Goal: Information Seeking & Learning: Get advice/opinions

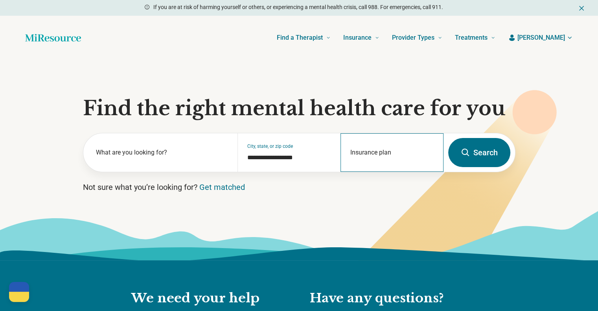
click at [375, 151] on div "Insurance plan" at bounding box center [392, 152] width 103 height 39
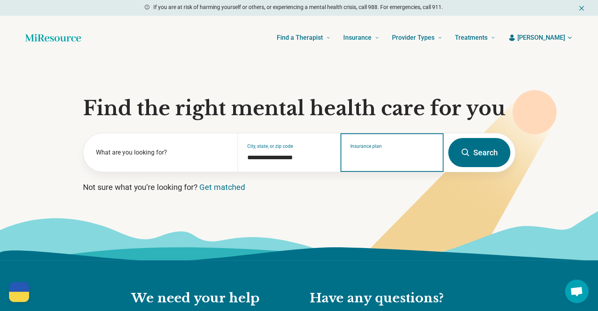
click at [372, 157] on input "Insurance plan" at bounding box center [393, 157] width 84 height 9
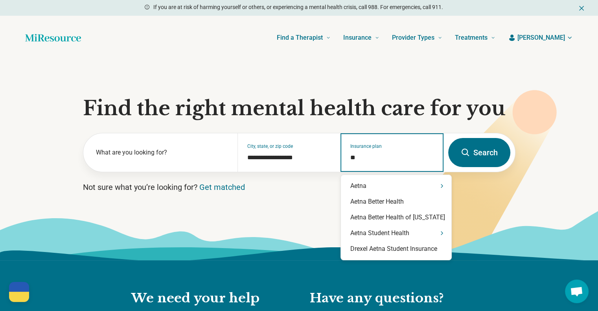
type input "***"
click at [364, 184] on div "Aetna" at bounding box center [396, 186] width 111 height 16
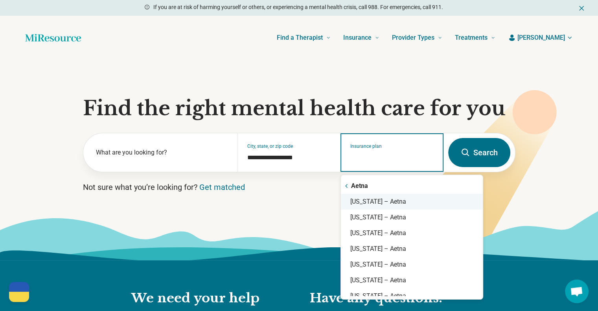
click at [365, 199] on div "[US_STATE] – Aetna" at bounding box center [412, 202] width 142 height 16
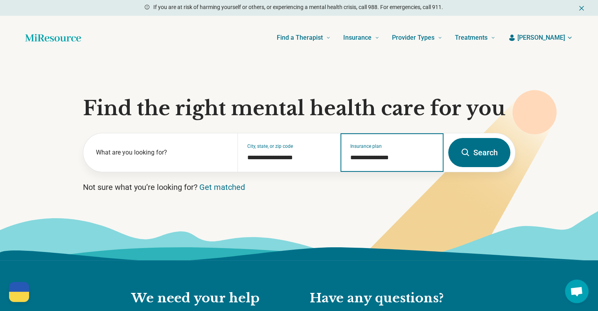
type input "**********"
click at [484, 151] on button "Search" at bounding box center [480, 152] width 62 height 29
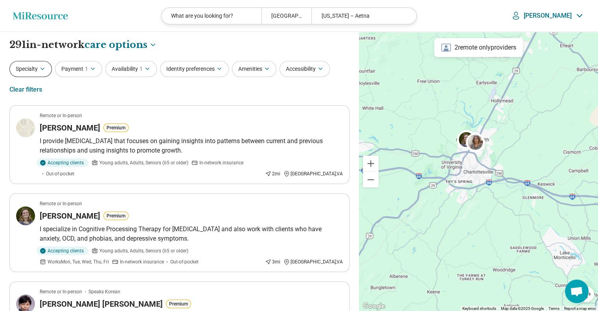
click at [34, 67] on button "Specialty" at bounding box center [30, 69] width 42 height 16
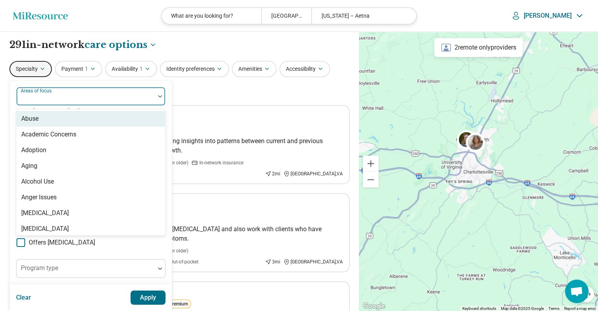
click at [98, 97] on div at bounding box center [86, 99] width 132 height 11
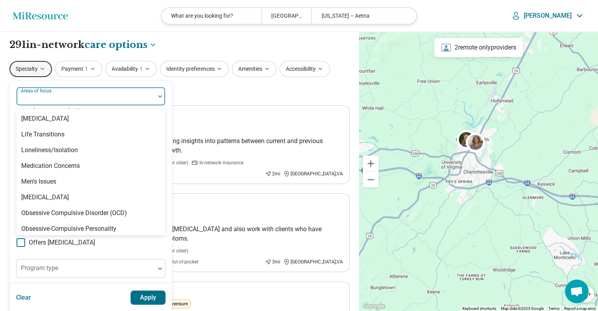
scroll to position [818, 0]
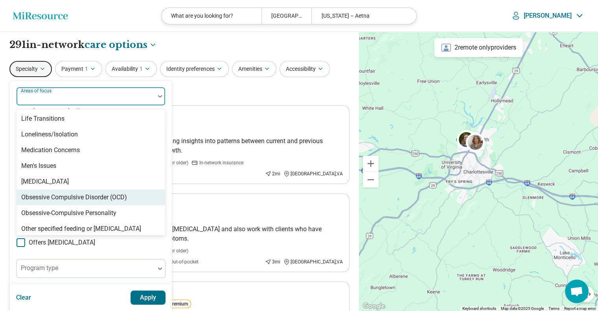
click at [127, 198] on div "Obsessive Compulsive Disorder (OCD)" at bounding box center [74, 197] width 106 height 9
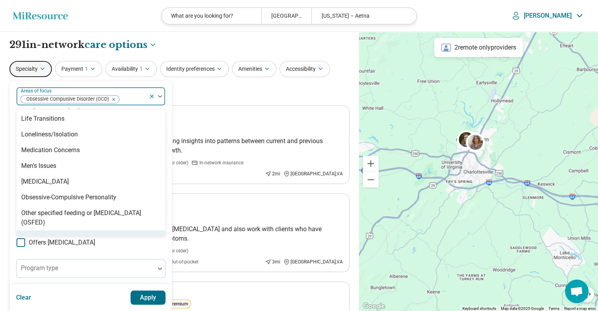
click at [132, 249] on div "option [MEDICAL_DATA] (OCD), selected. 99 results available. Use Up and Down to…" at bounding box center [91, 241] width 150 height 308
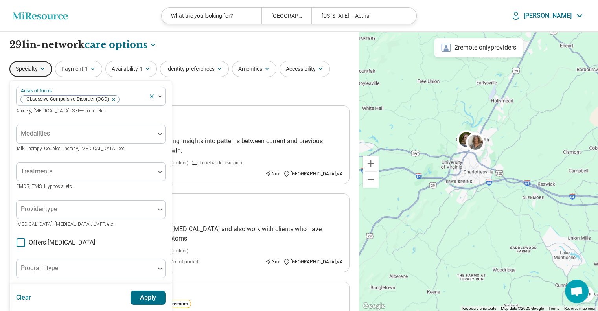
click at [154, 303] on button "Apply" at bounding box center [148, 298] width 35 height 14
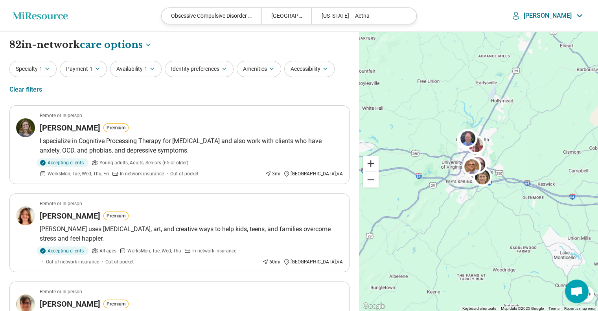
click at [371, 163] on button "Zoom in" at bounding box center [371, 164] width 16 height 16
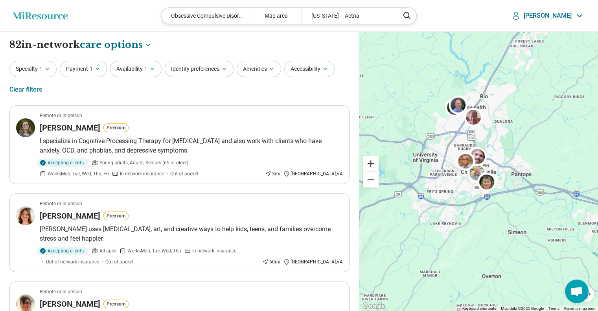
click at [371, 163] on button "Zoom in" at bounding box center [371, 164] width 16 height 16
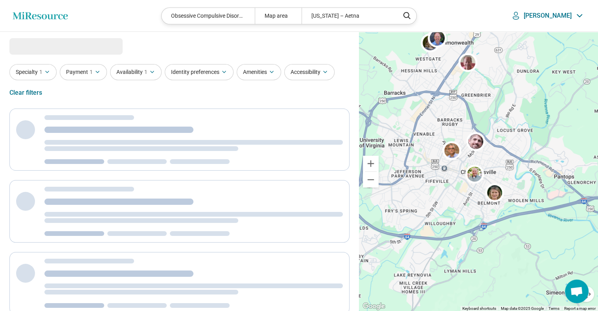
select select "***"
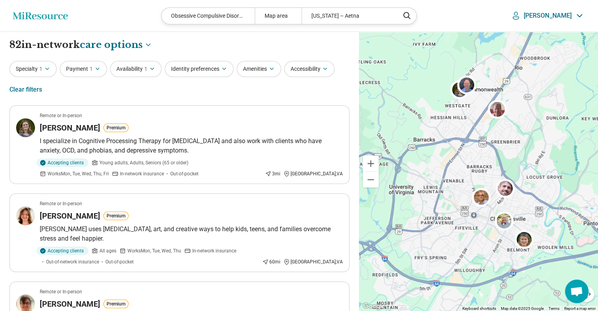
drag, startPoint x: 414, startPoint y: 111, endPoint x: 444, endPoint y: 159, distance: 56.9
click at [444, 159] on div "2" at bounding box center [478, 172] width 239 height 280
